Goal: Task Accomplishment & Management: Manage account settings

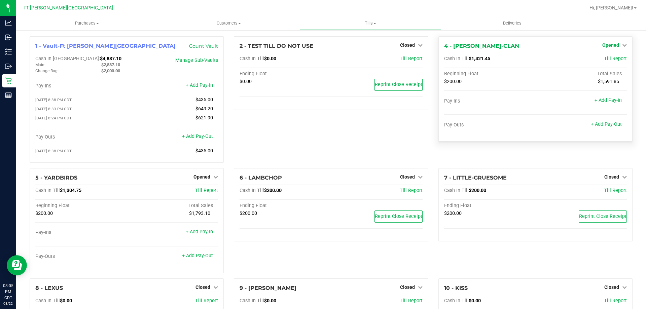
click at [608, 45] on span "Opened" at bounding box center [611, 44] width 17 height 5
click at [606, 58] on link "Close Till" at bounding box center [612, 59] width 18 height 5
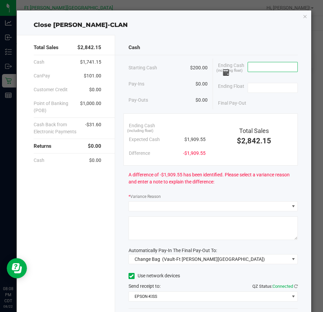
click at [276, 66] on input at bounding box center [272, 66] width 49 height 9
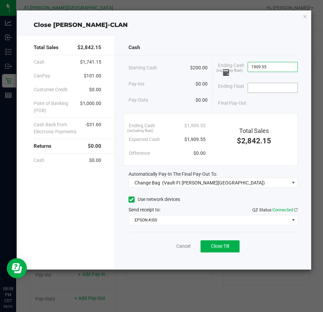
type input "$1,909.55"
click at [256, 90] on input at bounding box center [272, 87] width 49 height 9
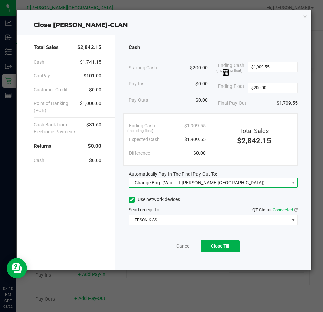
type input "$200.00"
click at [190, 181] on span "(Vault-Ft [PERSON_NAME][GEOGRAPHIC_DATA])" at bounding box center [213, 182] width 103 height 5
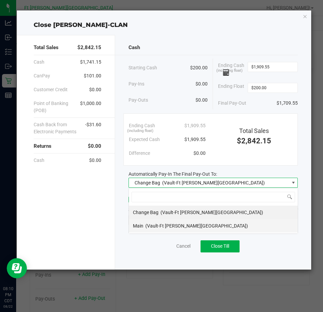
scroll to position [10, 169]
click at [166, 226] on span "(Vault-Ft [PERSON_NAME][GEOGRAPHIC_DATA])" at bounding box center [196, 225] width 103 height 5
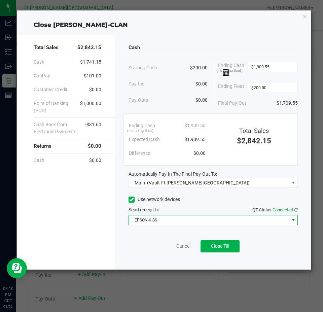
click at [173, 224] on span "EPSON-KISS" at bounding box center [209, 219] width 161 height 9
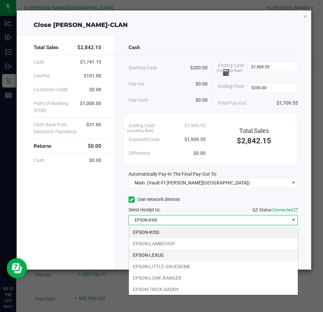
click at [164, 251] on li "EPSON-LEXUS" at bounding box center [213, 254] width 169 height 11
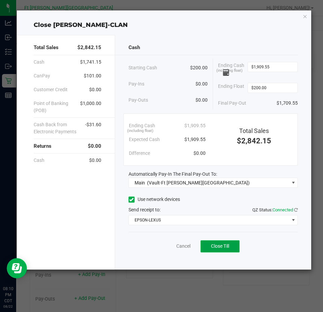
click at [216, 246] on span "Close Till" at bounding box center [220, 245] width 18 height 5
click at [174, 245] on link "Dismiss" at bounding box center [169, 246] width 16 height 7
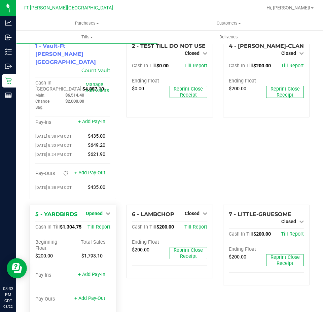
click at [99, 211] on span "Opened" at bounding box center [94, 213] width 17 height 5
click at [100, 225] on link "Close Till" at bounding box center [95, 227] width 18 height 5
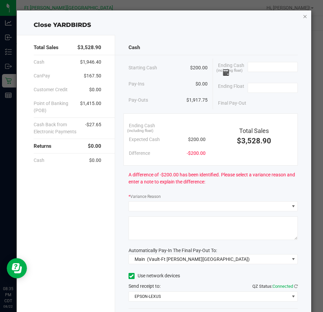
click at [303, 15] on icon "button" at bounding box center [305, 16] width 5 height 8
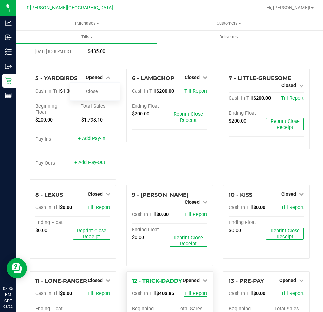
scroll to position [202, 0]
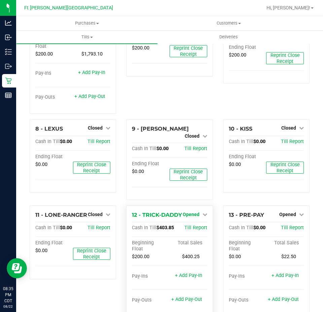
click at [191, 212] on span "Opened" at bounding box center [191, 214] width 17 height 5
click at [191, 226] on link "Close Till" at bounding box center [192, 228] width 18 height 5
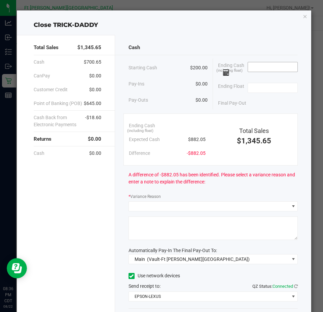
click at [249, 66] on input at bounding box center [272, 66] width 49 height 9
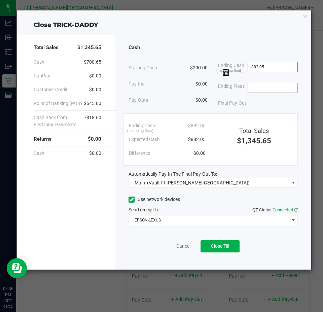
type input "$882.05"
click at [263, 86] on input at bounding box center [272, 87] width 49 height 9
type input "$200.00"
click at [263, 107] on div "Final Pay-Out $682.05" at bounding box center [258, 103] width 80 height 14
click at [219, 246] on span "Close Till" at bounding box center [220, 245] width 18 height 5
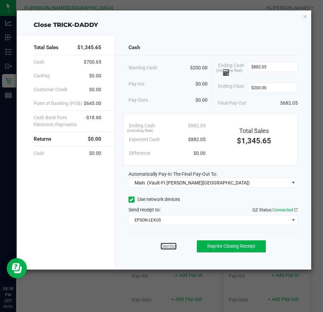
drag, startPoint x: 168, startPoint y: 244, endPoint x: 269, endPoint y: 260, distance: 102.9
click at [168, 244] on link "Dismiss" at bounding box center [169, 246] width 16 height 7
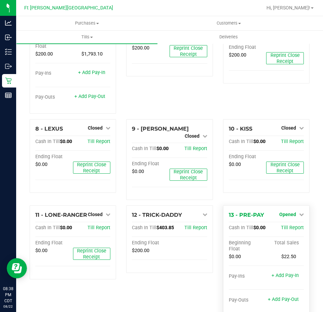
click at [291, 212] on span "Opened" at bounding box center [287, 214] width 17 height 5
click at [289, 226] on link "Close Till" at bounding box center [288, 228] width 18 height 5
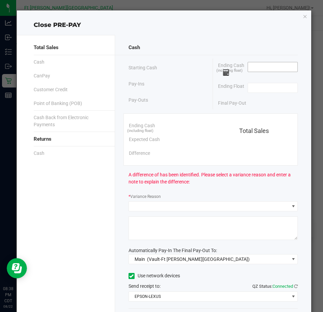
drag, startPoint x: 274, startPoint y: 74, endPoint x: 270, endPoint y: 68, distance: 6.9
click at [274, 73] on span at bounding box center [273, 69] width 50 height 14
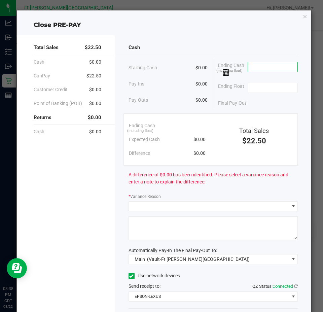
click at [270, 68] on input at bounding box center [272, 66] width 49 height 9
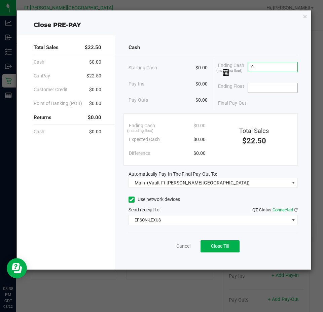
type input "$0.00"
click at [267, 88] on input at bounding box center [272, 87] width 49 height 9
type input "$0.00"
click at [233, 248] on button "Close Till" at bounding box center [220, 246] width 39 height 12
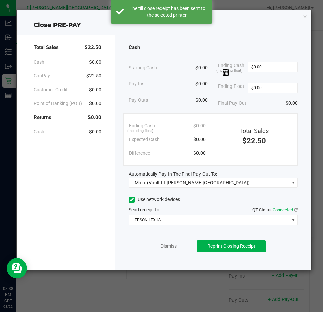
click at [171, 246] on link "Dismiss" at bounding box center [169, 246] width 16 height 7
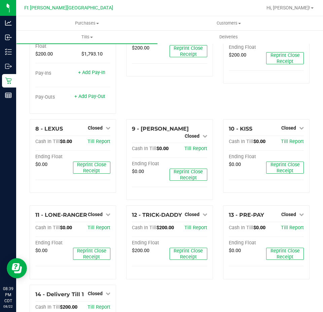
scroll to position [135, 0]
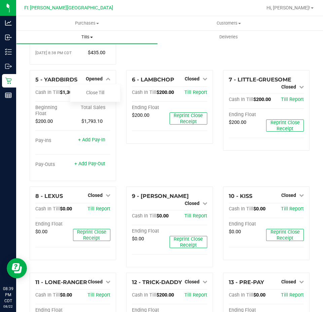
click at [96, 36] on span "Tills" at bounding box center [86, 37] width 141 height 6
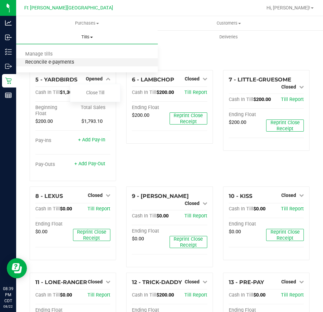
click at [71, 63] on span "Reconcile e-payments" at bounding box center [49, 63] width 67 height 6
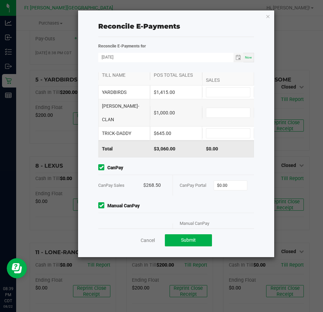
scroll to position [36, 0]
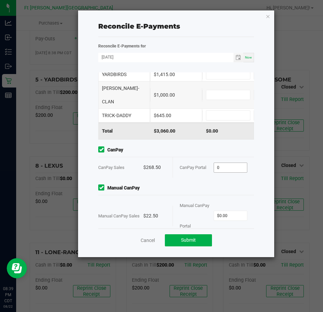
click at [215, 163] on input "0" at bounding box center [230, 167] width 33 height 9
type input "$268.50"
click at [214, 185] on span "Manual CanPay" at bounding box center [176, 188] width 156 height 7
click at [229, 211] on input "0" at bounding box center [230, 215] width 33 height 9
type input "$22.50"
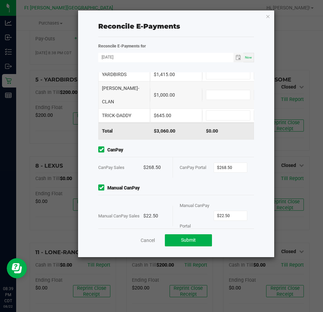
click at [207, 109] on div "TRICK-DADDY $645.00" at bounding box center [176, 115] width 156 height 13
click at [217, 111] on input at bounding box center [228, 115] width 44 height 9
type input "$645.00"
click at [217, 90] on input at bounding box center [228, 94] width 44 height 9
type input "$1,000.00"
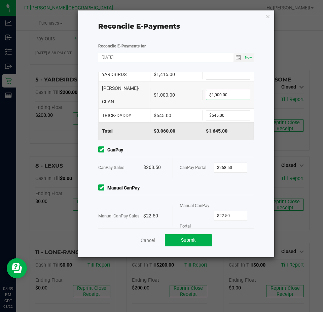
click at [221, 76] on input at bounding box center [228, 74] width 44 height 9
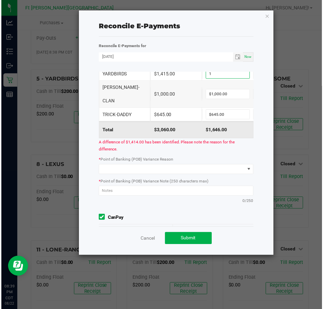
scroll to position [36, 0]
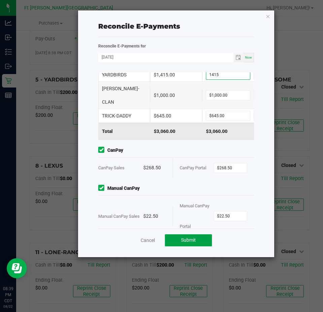
type input "$1,415.00"
click at [190, 239] on span "Submit" at bounding box center [188, 239] width 15 height 5
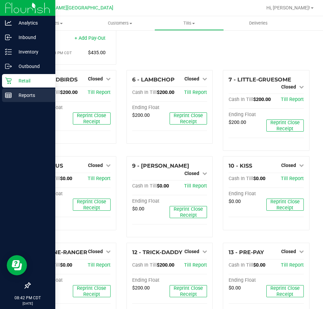
click at [10, 92] on icon at bounding box center [8, 95] width 7 height 7
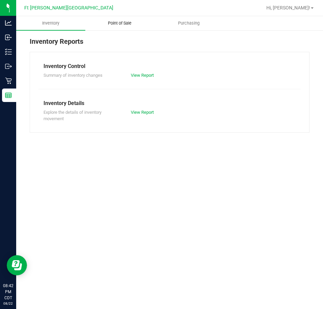
click at [117, 23] on span "Point of Sale" at bounding box center [120, 23] width 42 height 6
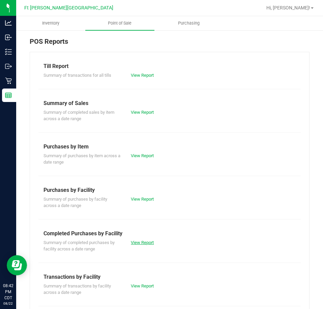
click at [147, 241] on link "View Report" at bounding box center [142, 242] width 23 height 5
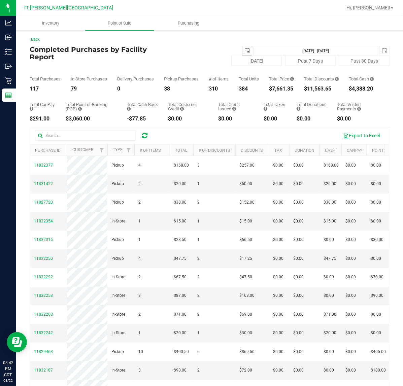
click at [244, 51] on span "select" at bounding box center [246, 50] width 5 height 5
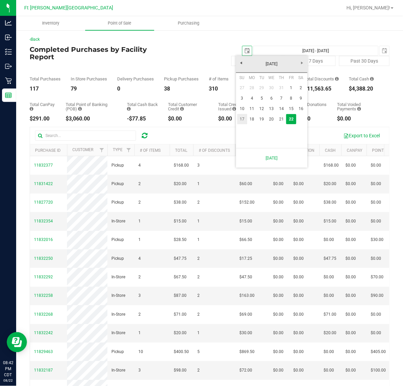
click at [242, 116] on link "17" at bounding box center [242, 119] width 10 height 10
type input "[DATE]"
type input "[DATE] - [DATE]"
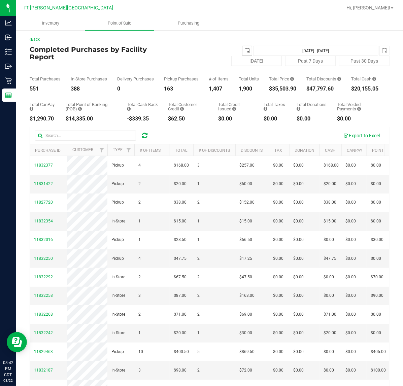
drag, startPoint x: 242, startPoint y: 51, endPoint x: 265, endPoint y: 58, distance: 24.0
click at [244, 51] on span "select" at bounding box center [246, 50] width 5 height 5
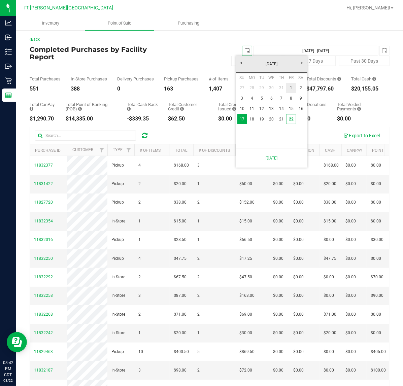
click at [290, 89] on link "1" at bounding box center [291, 88] width 10 height 10
type input "[DATE]"
type input "[DATE] - [DATE]"
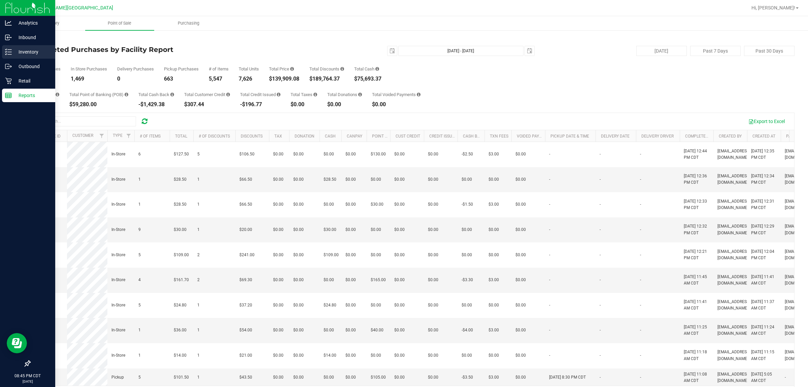
click at [21, 51] on p "Inventory" at bounding box center [32, 52] width 40 height 8
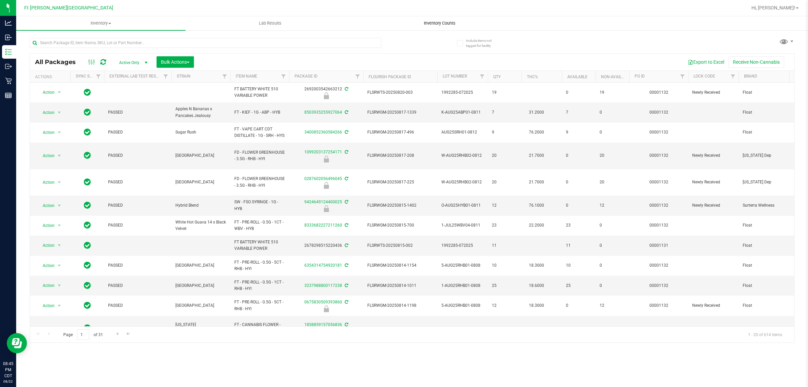
click at [434, 22] on span "Inventory Counts" at bounding box center [440, 23] width 50 height 6
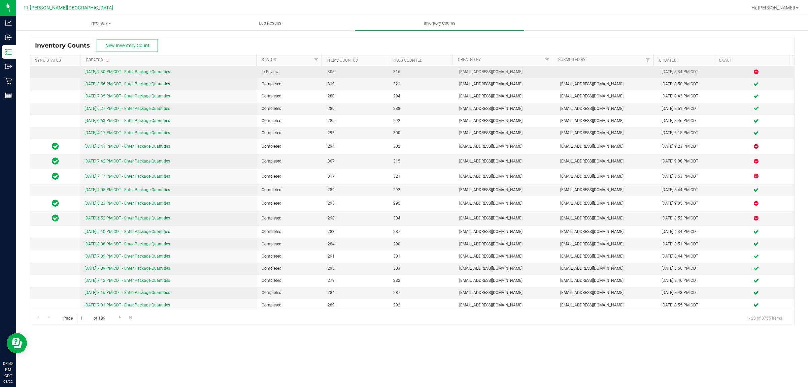
click at [103, 72] on link "[DATE] 7:30 PM CDT - Enter Package Quantities" at bounding box center [128, 71] width 86 height 5
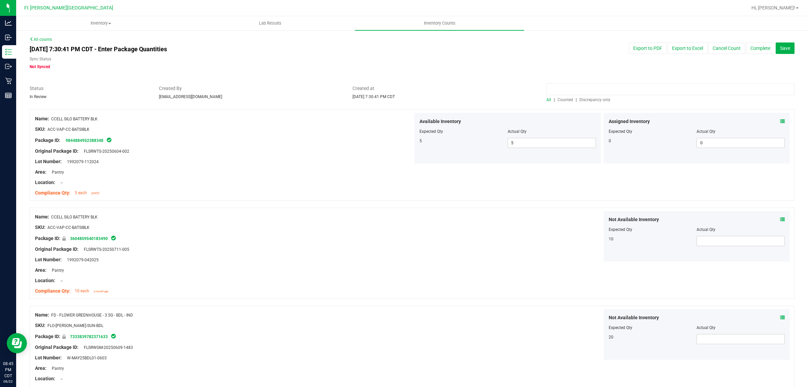
drag, startPoint x: 586, startPoint y: 95, endPoint x: 587, endPoint y: 99, distance: 4.1
click at [586, 97] on div "All | Counted | Discrepancy only" at bounding box center [670, 94] width 258 height 18
click at [587, 99] on span "Discrepancy only" at bounding box center [594, 99] width 31 height 5
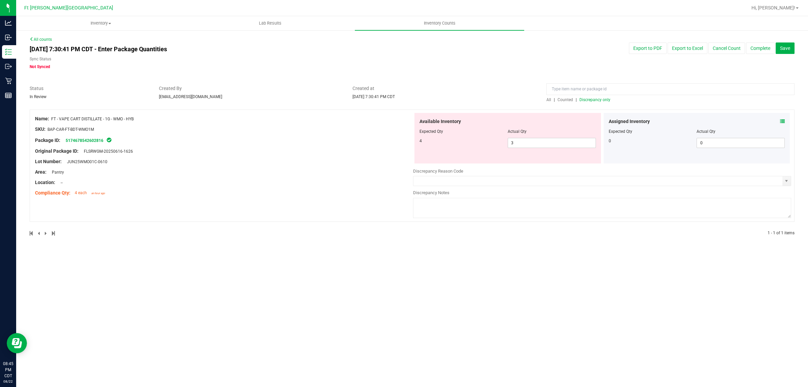
click at [646, 121] on icon at bounding box center [782, 121] width 5 height 5
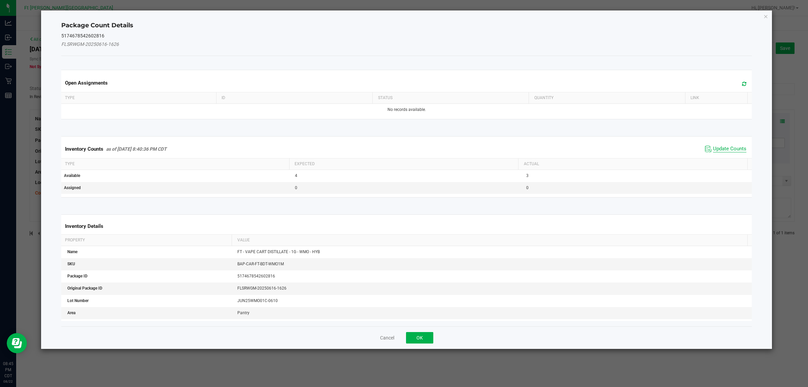
click at [646, 149] on span "Update Counts" at bounding box center [729, 148] width 33 height 7
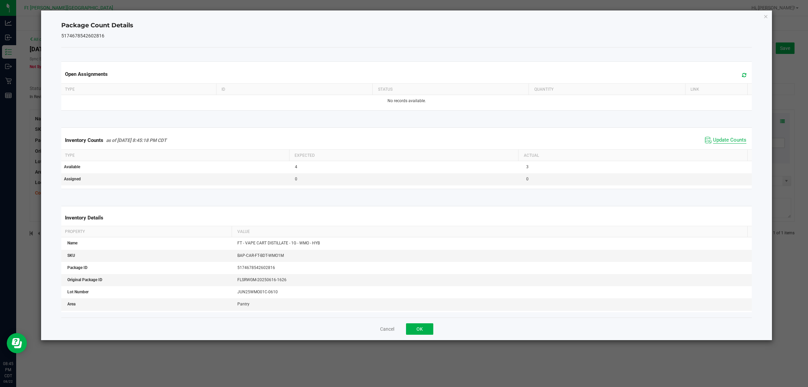
click at [646, 141] on span "Update Counts" at bounding box center [729, 140] width 33 height 7
click at [412, 309] on button "OK" at bounding box center [419, 328] width 27 height 11
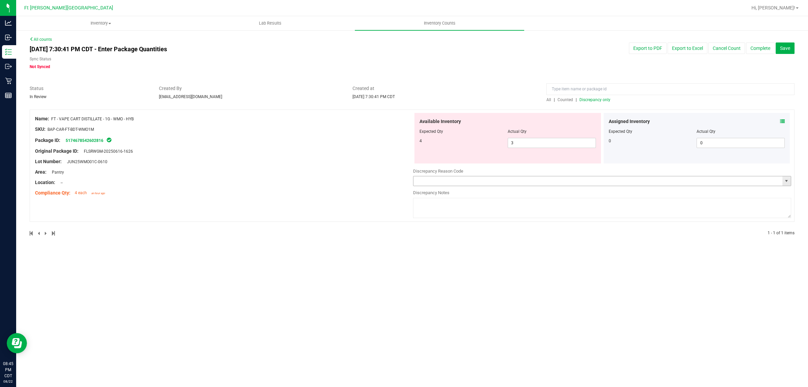
click at [541, 179] on input "text" at bounding box center [597, 180] width 369 height 9
click at [646, 184] on span "select" at bounding box center [786, 180] width 8 height 9
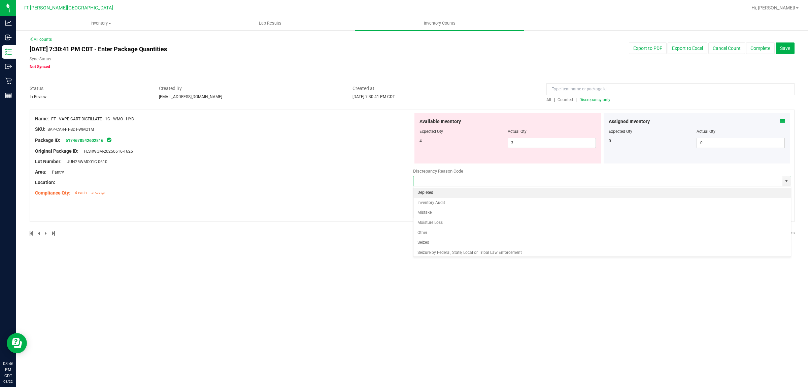
click at [646, 117] on div "Assigned Inventory Expected Qty Actual Qty 0 0 0" at bounding box center [697, 138] width 187 height 51
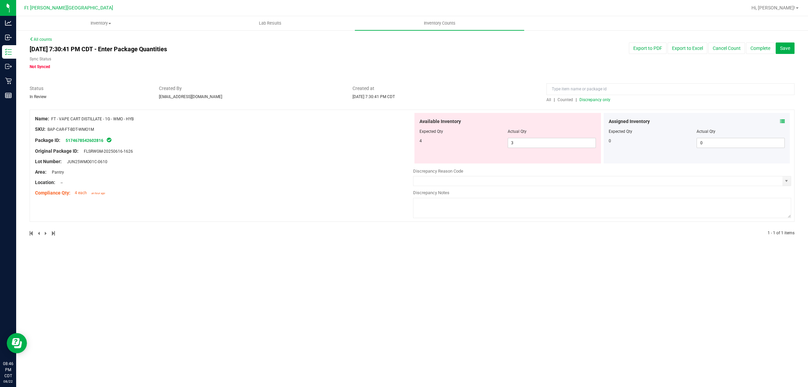
click at [646, 120] on icon at bounding box center [782, 121] width 5 height 5
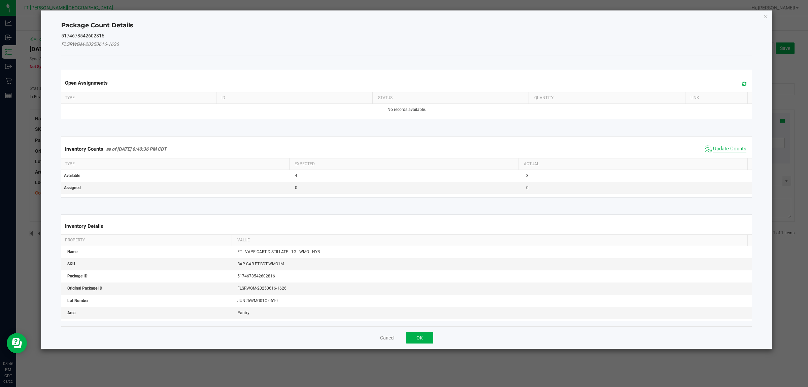
click at [646, 149] on span "Update Counts" at bounding box center [729, 148] width 33 height 7
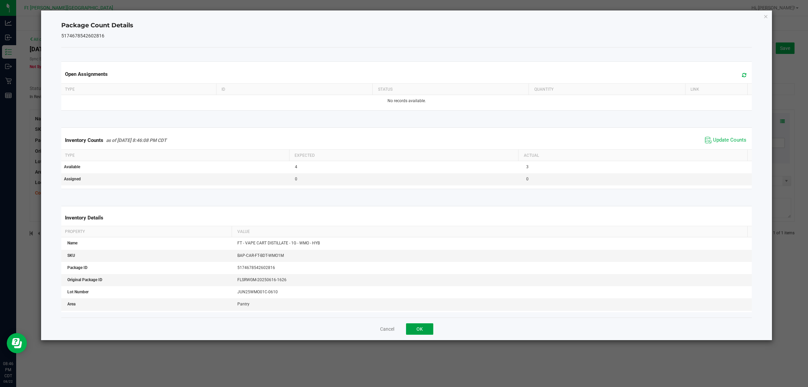
drag, startPoint x: 430, startPoint y: 329, endPoint x: 438, endPoint y: 319, distance: 12.5
click at [430, 309] on button "OK" at bounding box center [419, 328] width 27 height 11
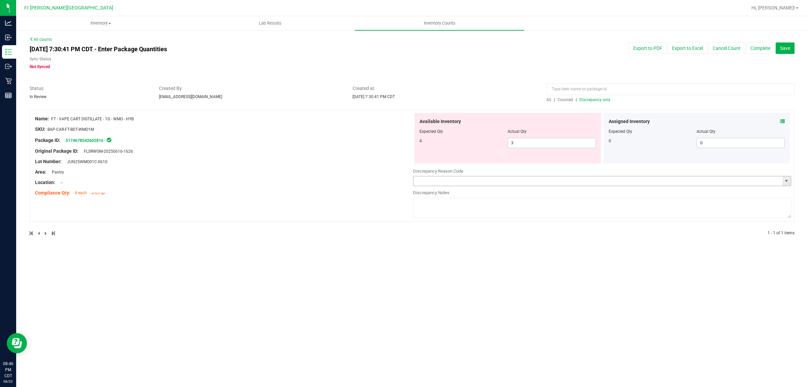
drag, startPoint x: 791, startPoint y: 177, endPoint x: 789, endPoint y: 182, distance: 5.0
click at [646, 178] on div "Name: FT - VAPE CART DISTILLATE - 1G - WMO - HYB SKU: BAP-CAR-FT-BDT-WMO1M Pack…" at bounding box center [412, 165] width 765 height 112
click at [646, 183] on span "select" at bounding box center [786, 180] width 5 height 5
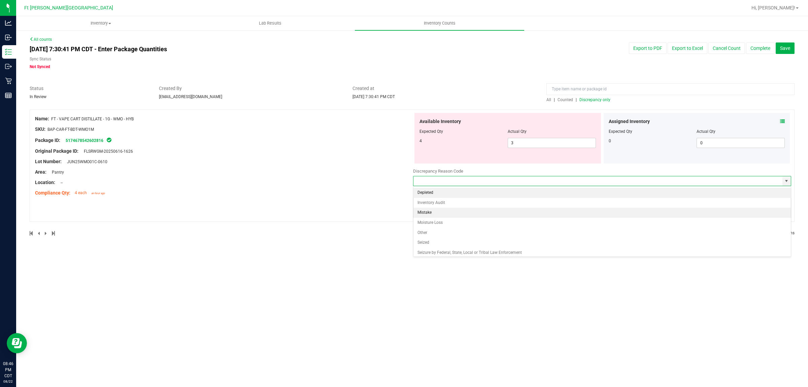
click at [448, 210] on li "Mistake" at bounding box center [601, 212] width 377 height 10
type input "Mistake"
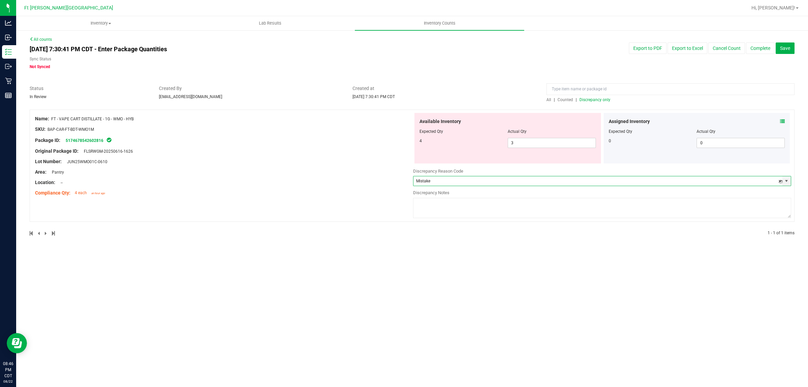
click at [461, 200] on textarea at bounding box center [602, 208] width 378 height 20
type textarea "Allocation Error , -1"
click at [646, 49] on button "Complete" at bounding box center [760, 47] width 29 height 11
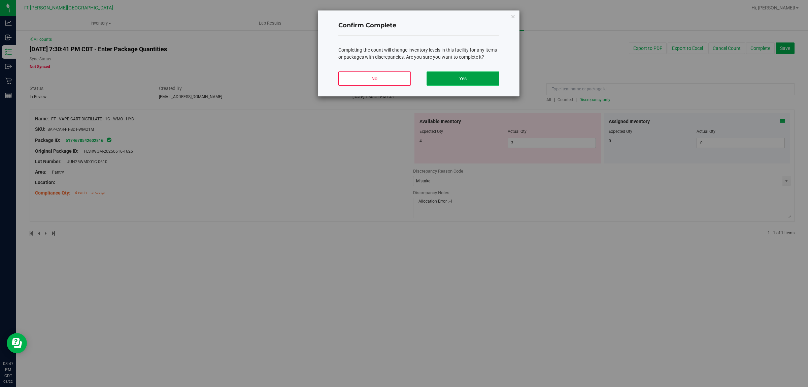
click at [468, 83] on button "Yes" at bounding box center [463, 78] width 72 height 14
